Goal: Transaction & Acquisition: Purchase product/service

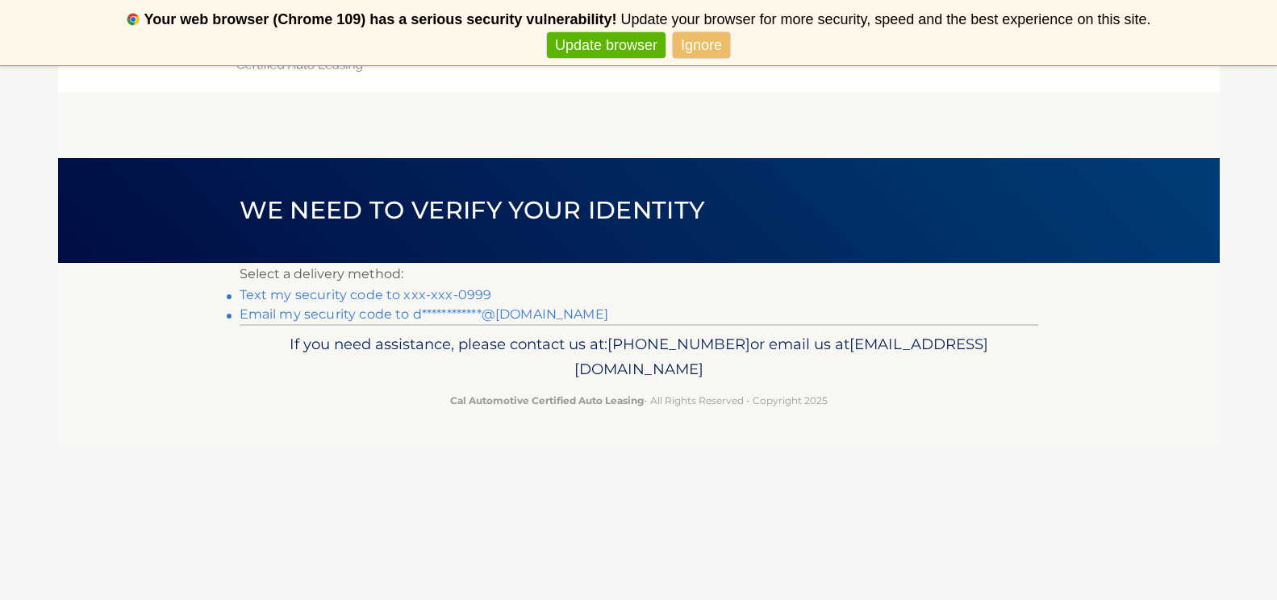
click at [467, 291] on link "Text my security code to xxx-xxx-0999" at bounding box center [366, 294] width 253 height 15
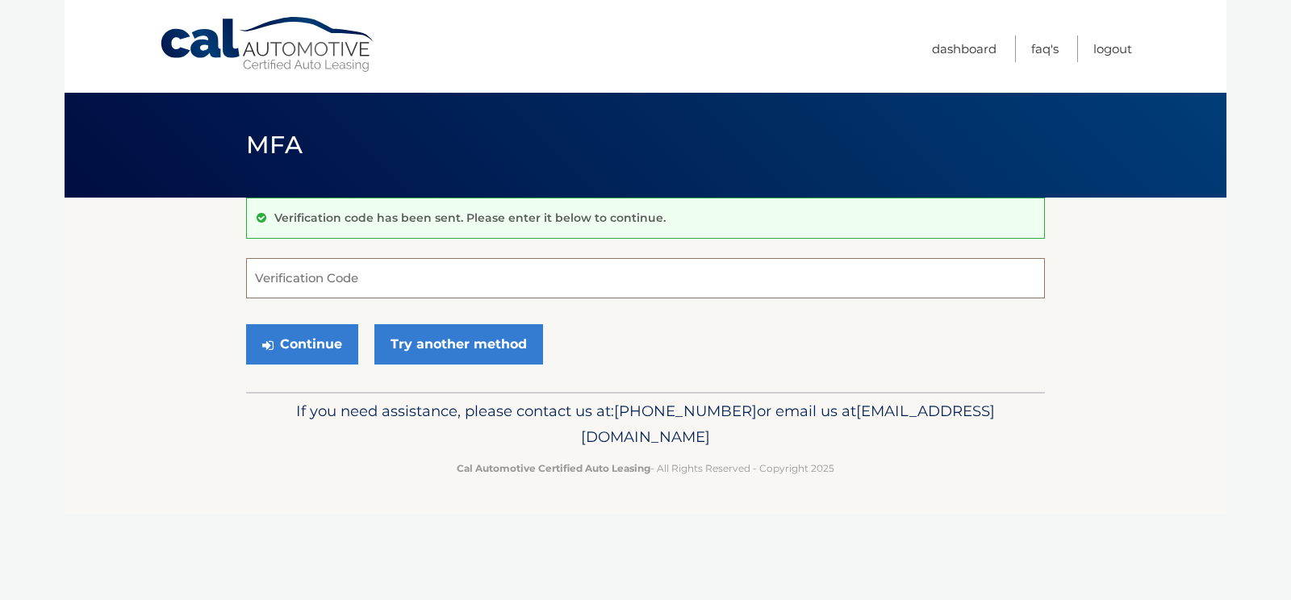
click at [562, 278] on input "Verification Code" at bounding box center [645, 278] width 799 height 40
type input "055261"
click at [307, 358] on button "Continue" at bounding box center [302, 344] width 112 height 40
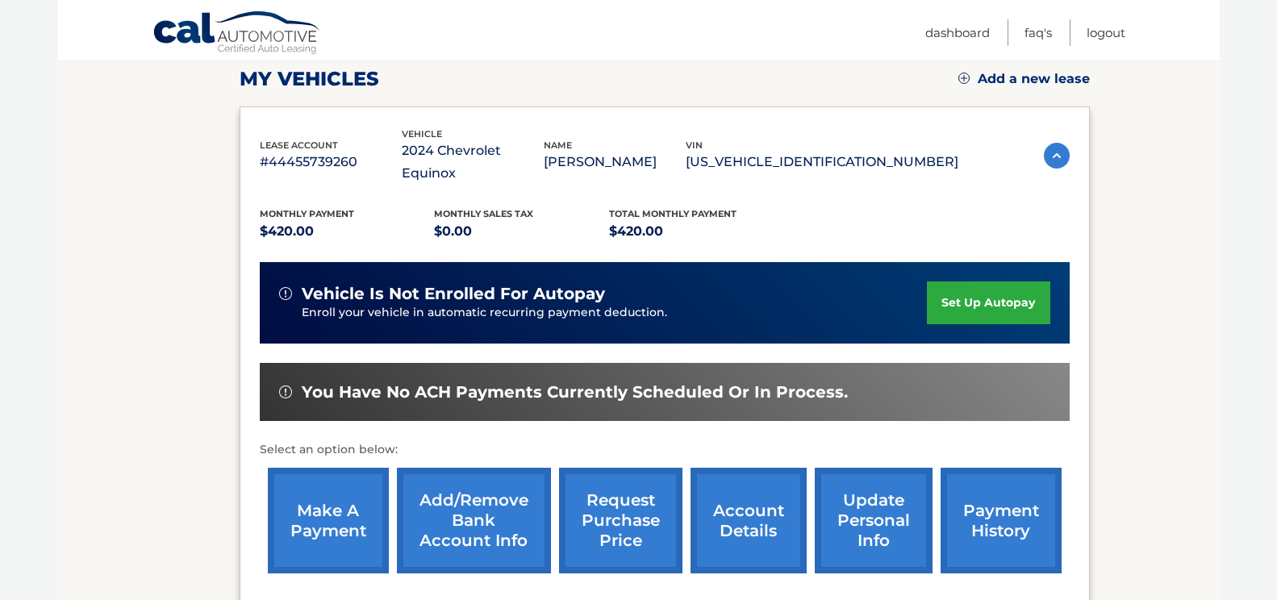
scroll to position [242, 0]
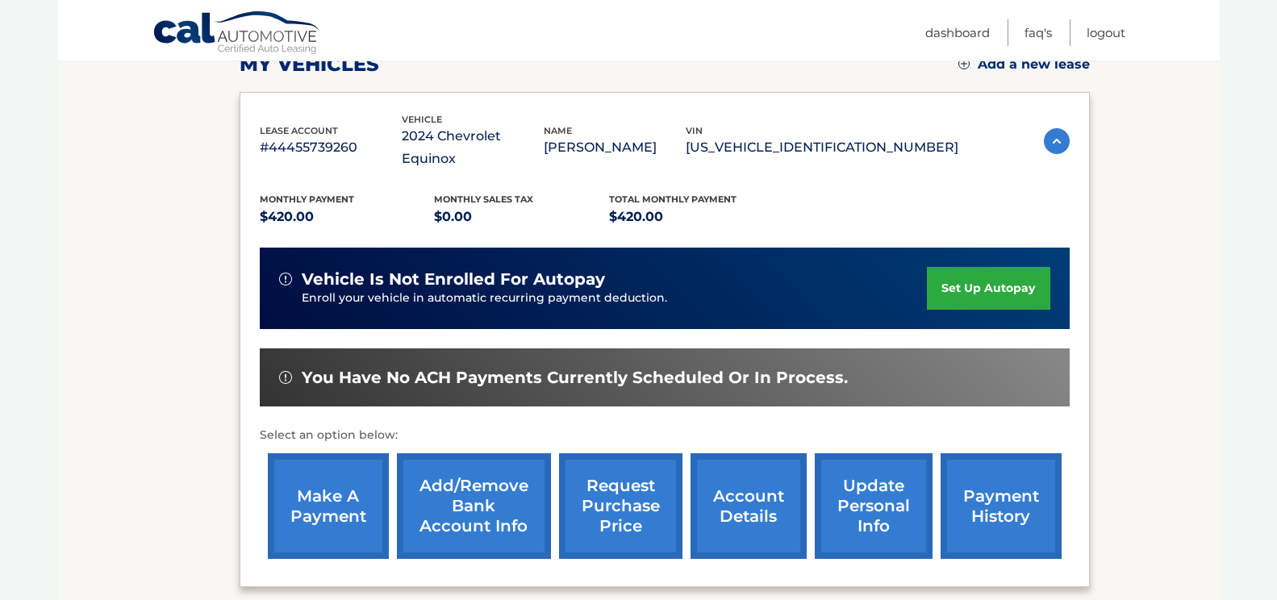
click at [329, 500] on link "make a payment" at bounding box center [328, 506] width 121 height 106
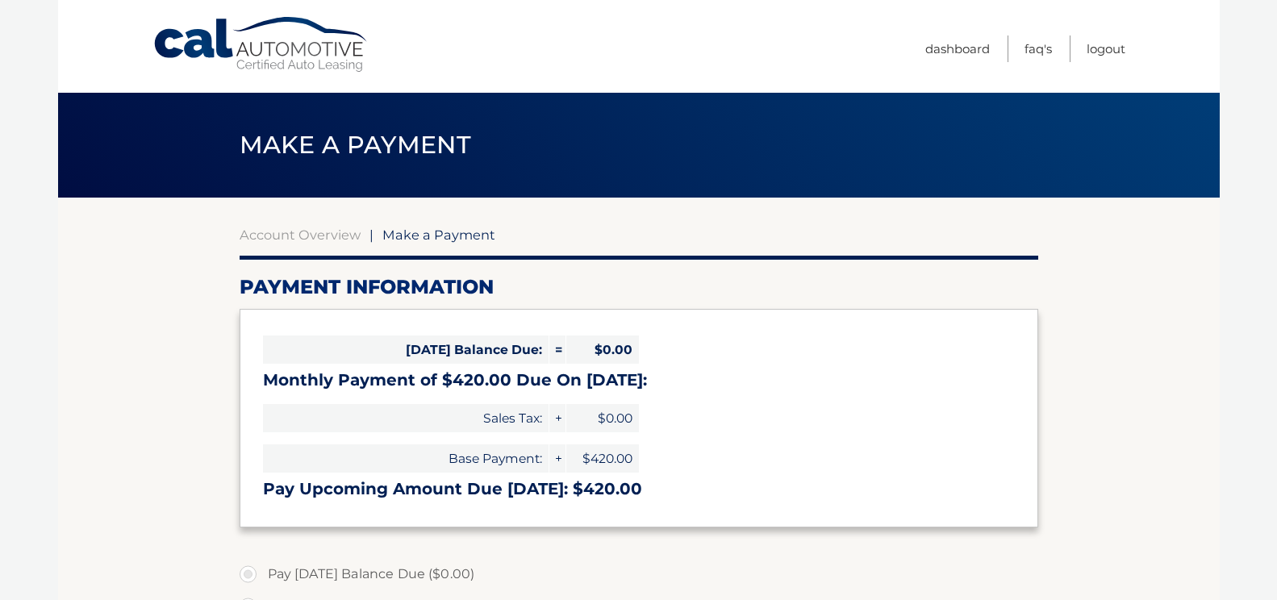
select select "Y2VjYWIwNjItOWY4YS00ODZjLWJmZDEtMjU3Yzc1Y2RjMmMw"
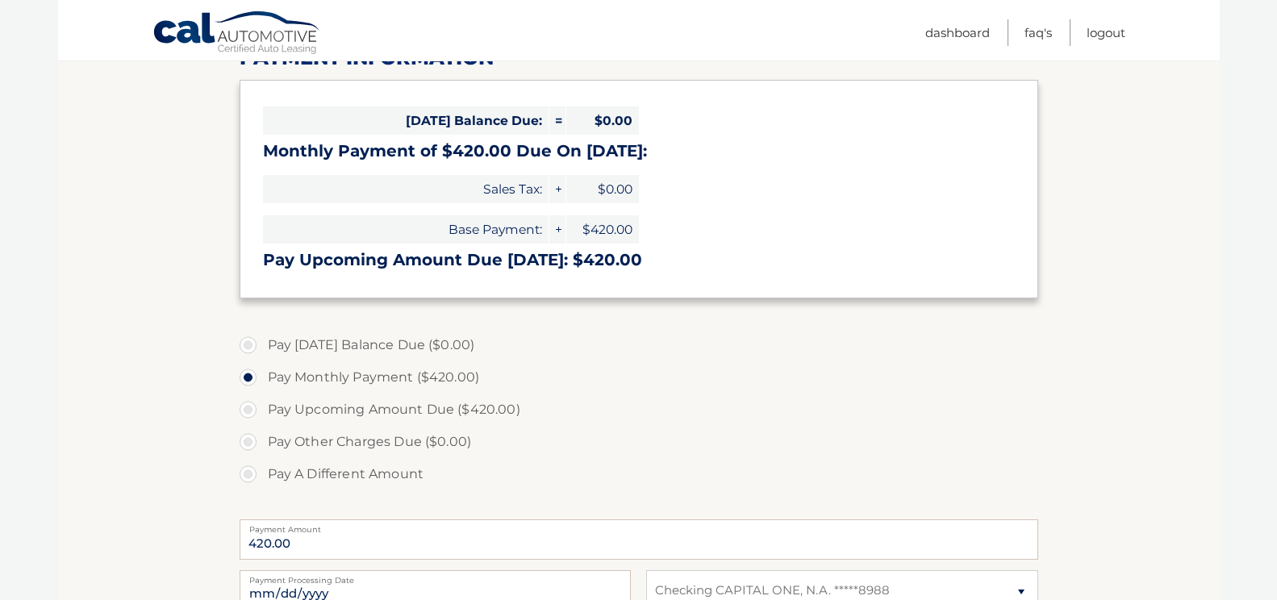
scroll to position [323, 0]
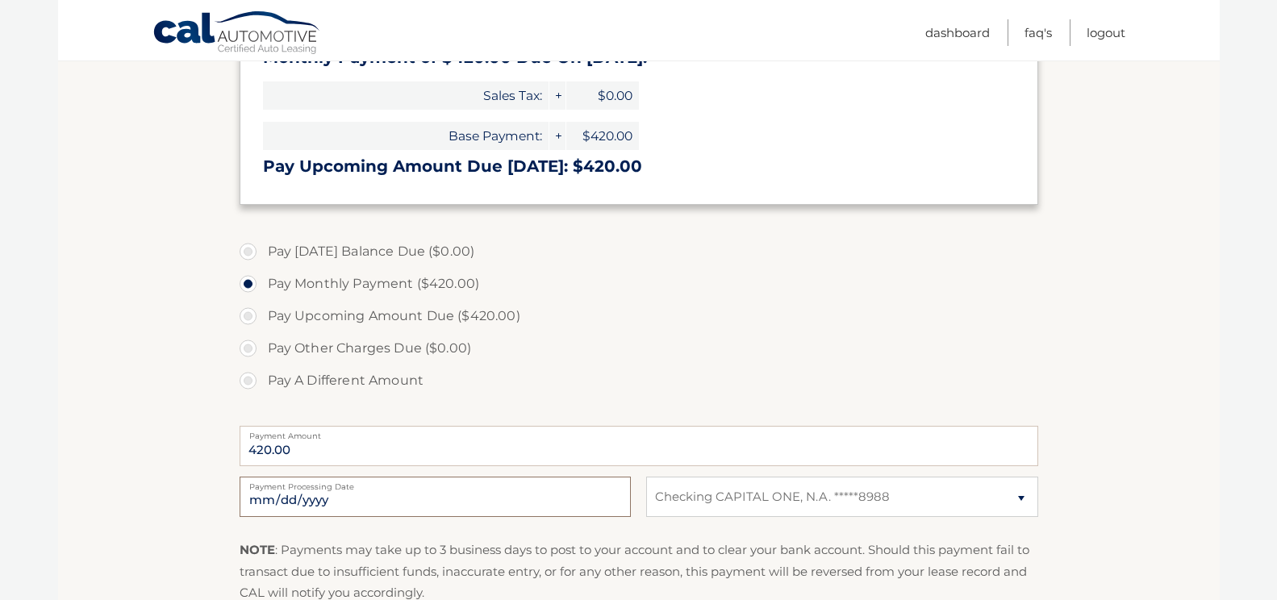
click at [421, 503] on input "2025-10-13" at bounding box center [435, 497] width 391 height 40
type input "2025-10-22"
click at [667, 356] on label "Pay Other Charges Due ($0.00)" at bounding box center [639, 348] width 799 height 32
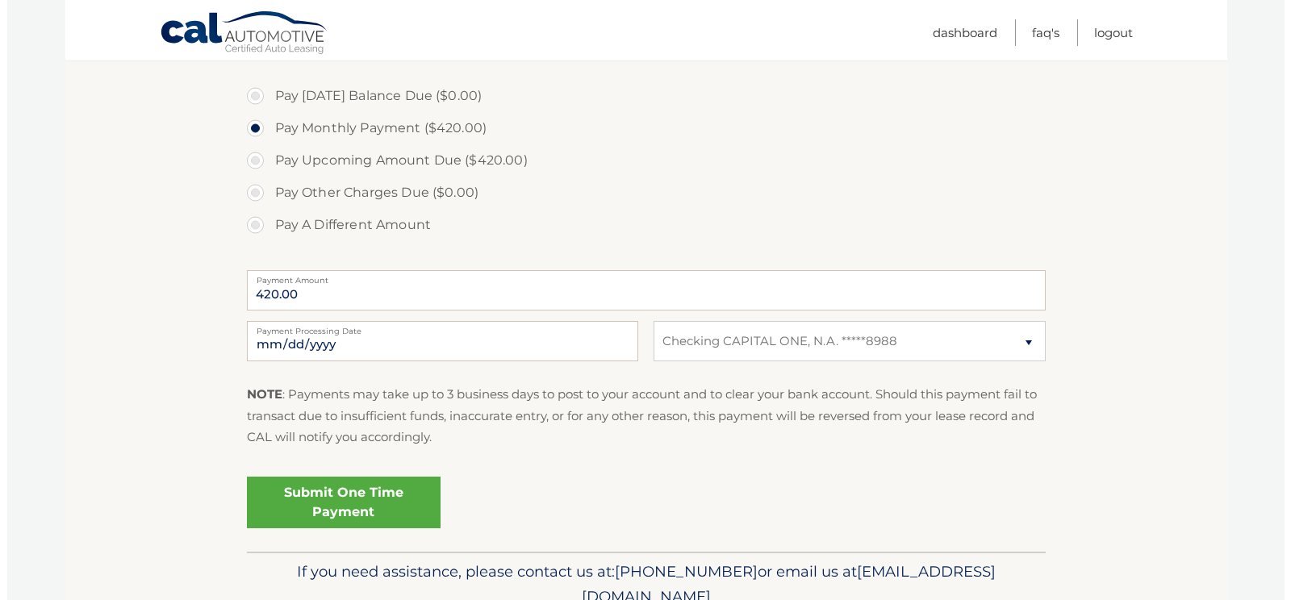
scroll to position [484, 0]
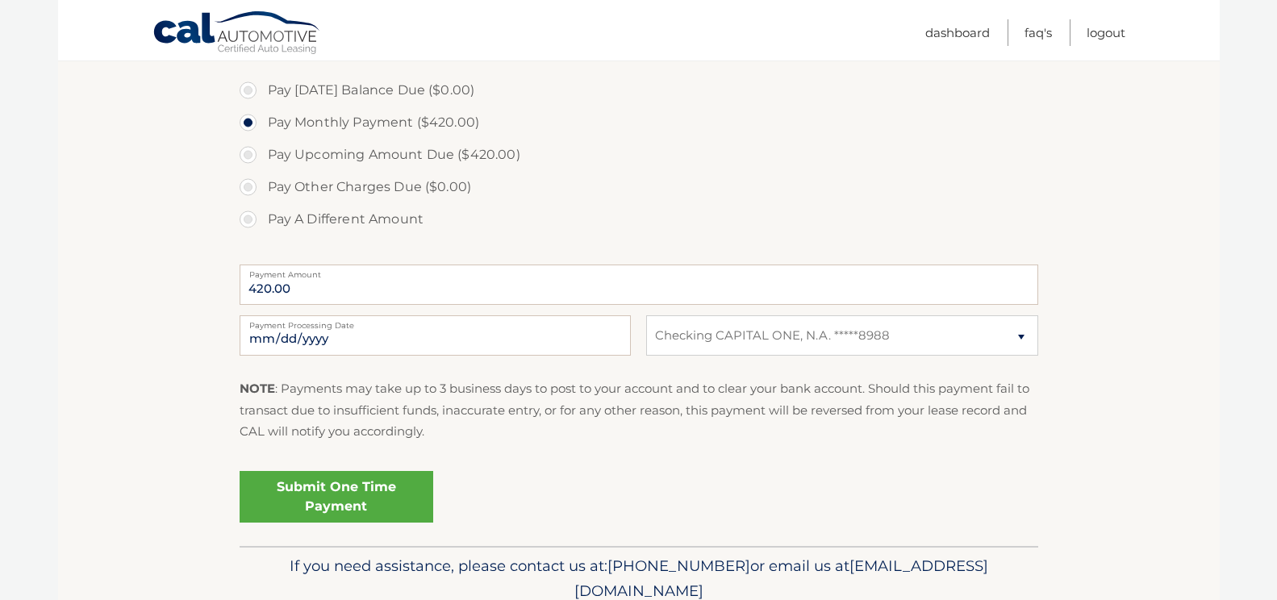
click at [319, 508] on link "Submit One Time Payment" at bounding box center [337, 497] width 194 height 52
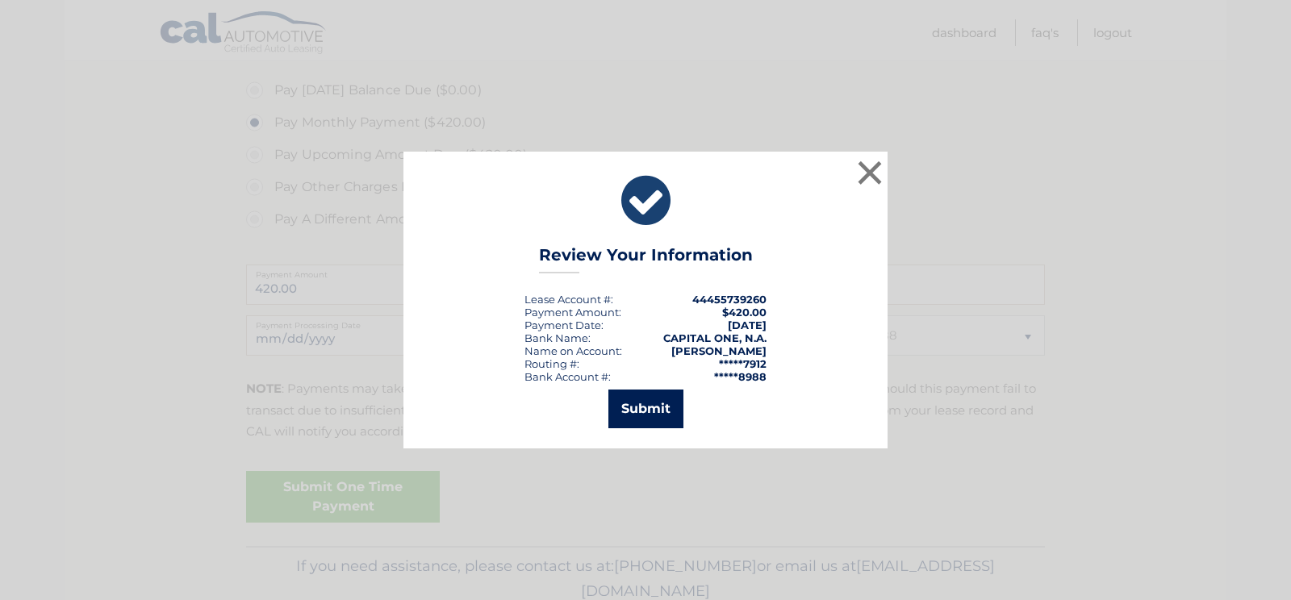
click at [650, 418] on button "Submit" at bounding box center [645, 409] width 75 height 39
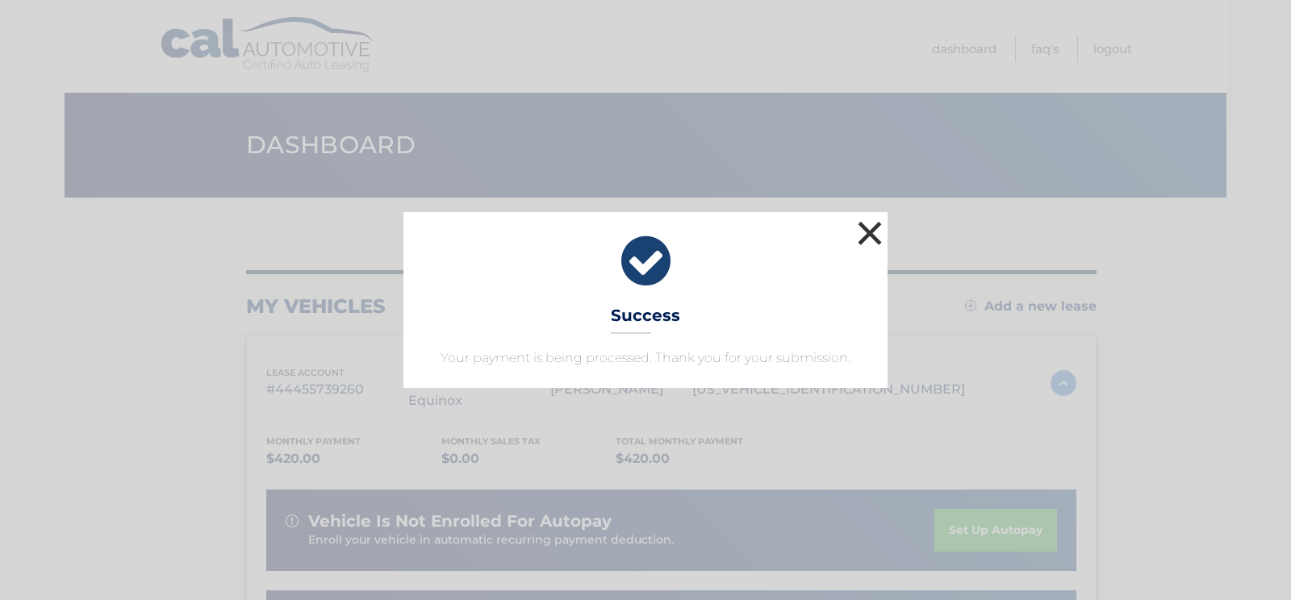
click at [871, 234] on button "×" at bounding box center [870, 233] width 32 height 32
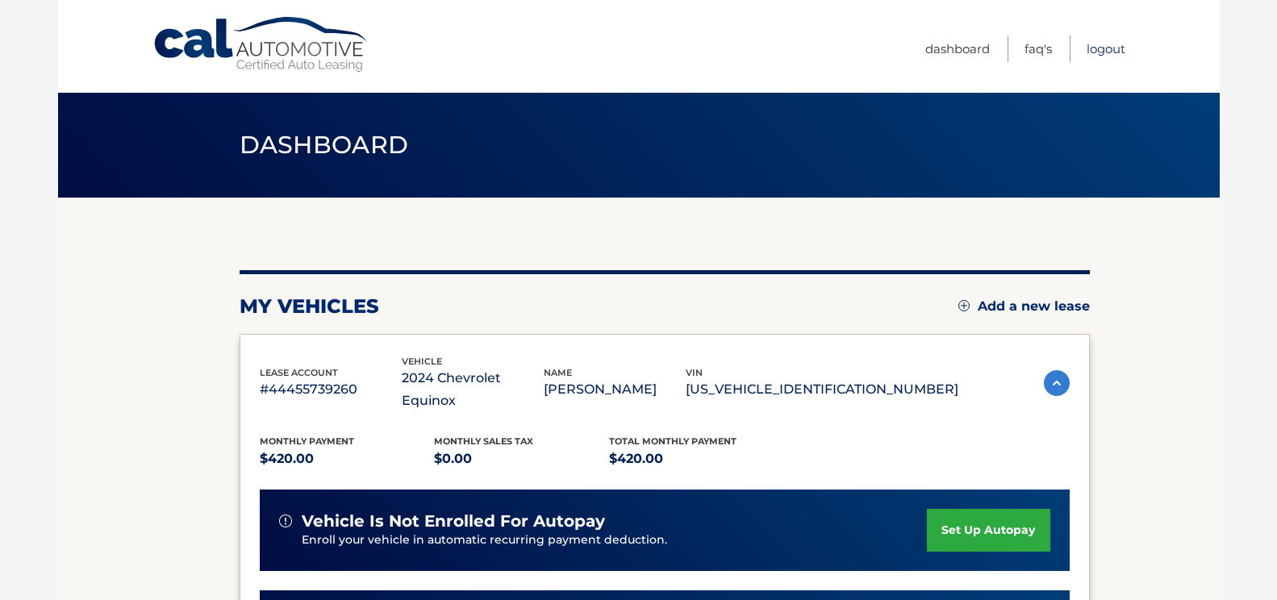
click at [1104, 50] on link "Logout" at bounding box center [1106, 49] width 39 height 27
